Goal: Task Accomplishment & Management: Manage account settings

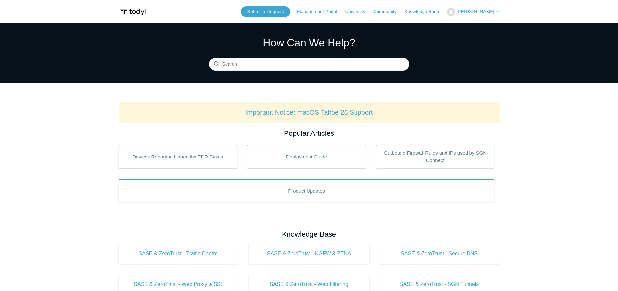
click at [484, 11] on span "[PERSON_NAME]" at bounding box center [475, 11] width 38 height 5
click at [479, 25] on link "My Support Requests" at bounding box center [479, 25] width 64 height 11
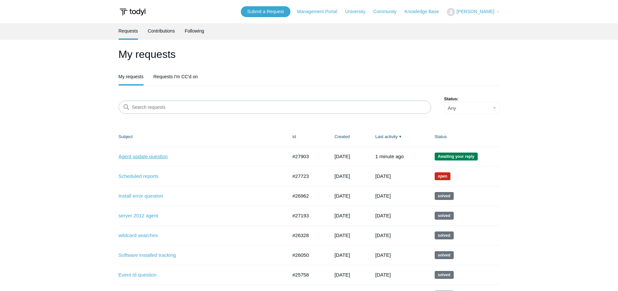
click at [142, 156] on link "Agent update question" at bounding box center [198, 157] width 159 height 8
click at [128, 177] on link "Scheduled reports" at bounding box center [198, 176] width 159 height 8
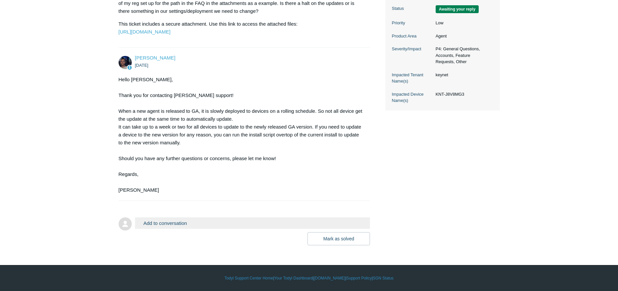
scroll to position [184, 0]
click at [358, 240] on button "Mark as solved" at bounding box center [338, 238] width 62 height 13
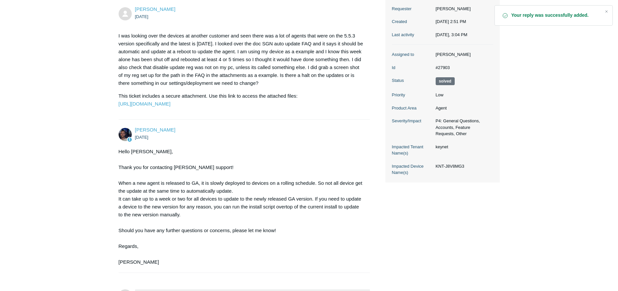
scroll to position [99, 0]
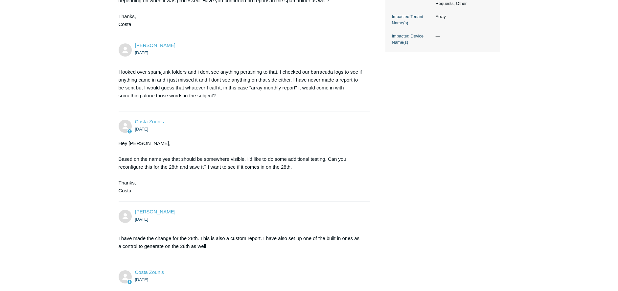
scroll to position [230, 0]
